Goal: Information Seeking & Learning: Learn about a topic

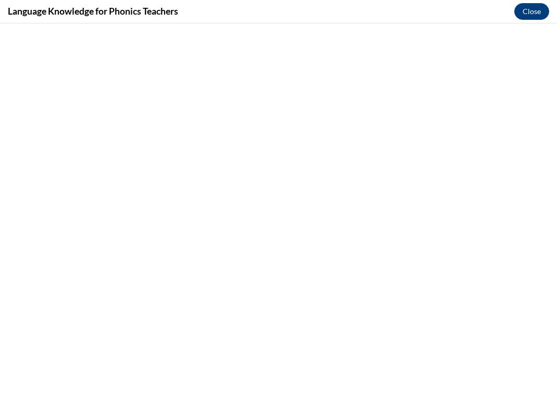
scroll to position [569, 0]
click at [537, 10] on button "Close" at bounding box center [532, 11] width 35 height 17
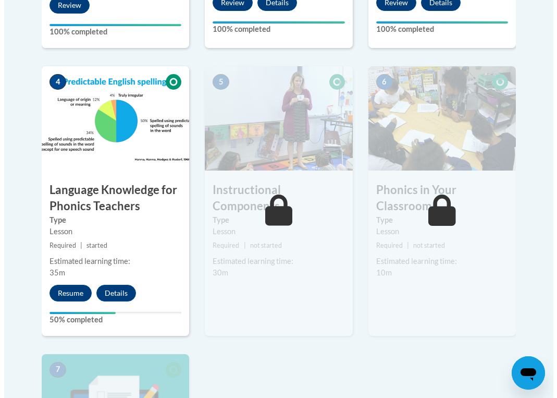
scroll to position [686, 0]
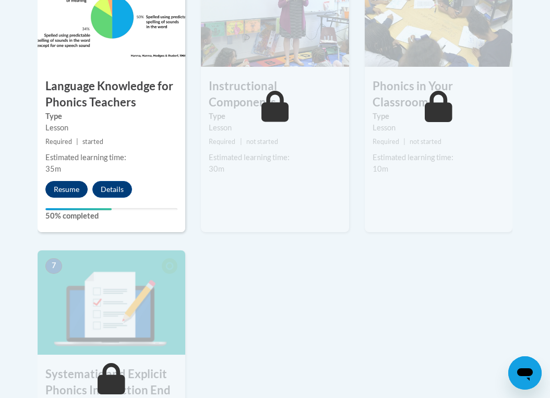
click at [74, 187] on button "Resume" at bounding box center [66, 189] width 42 height 17
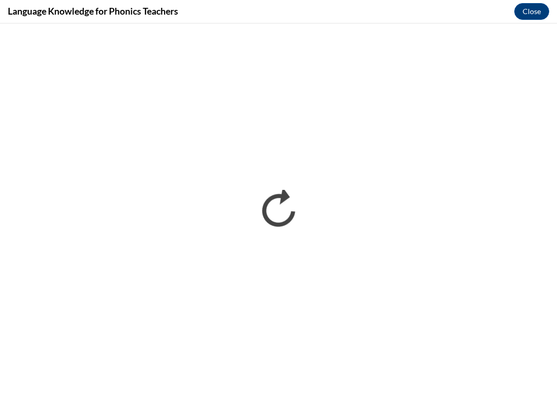
scroll to position [0, 0]
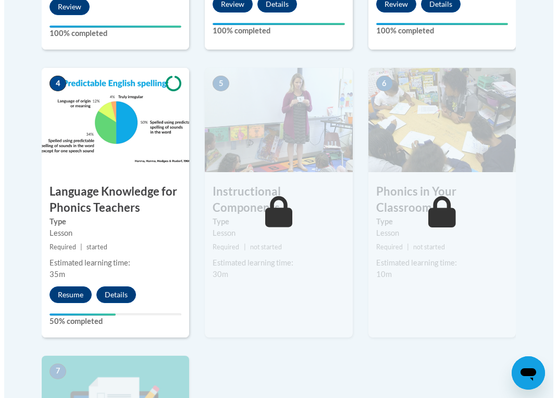
scroll to position [662, 0]
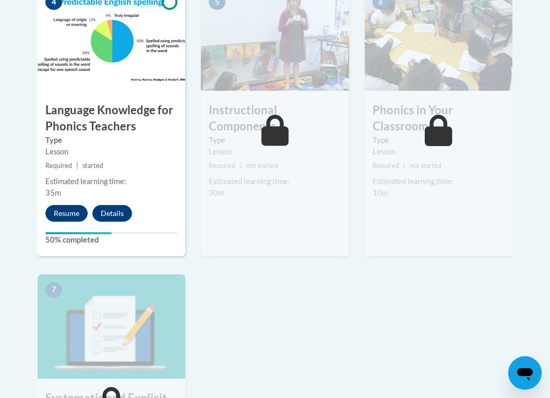
click at [74, 209] on button "Resume" at bounding box center [66, 213] width 42 height 17
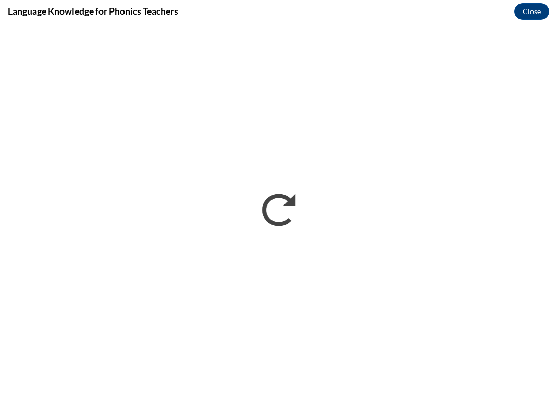
scroll to position [0, 0]
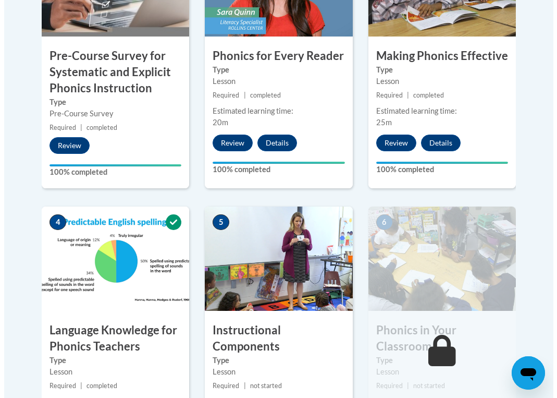
scroll to position [582, 0]
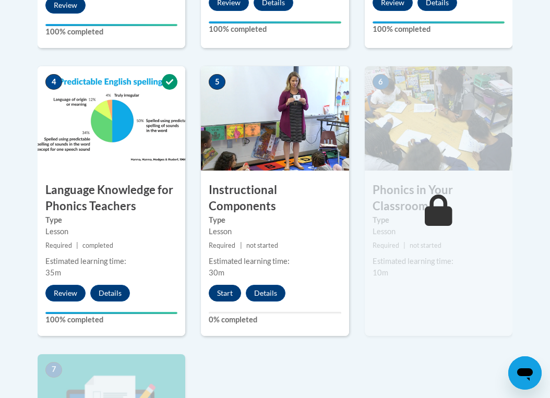
click at [229, 286] on button "Start" at bounding box center [225, 293] width 32 height 17
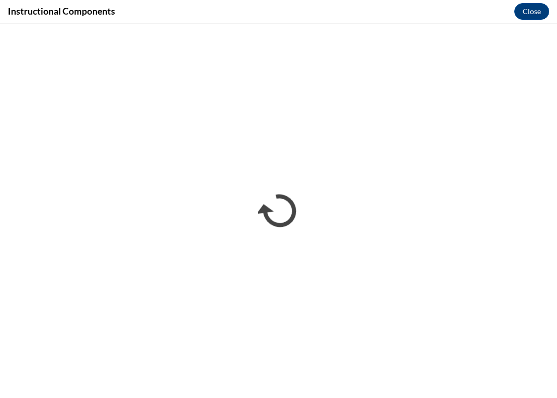
scroll to position [0, 0]
